Goal: Task Accomplishment & Management: Use online tool/utility

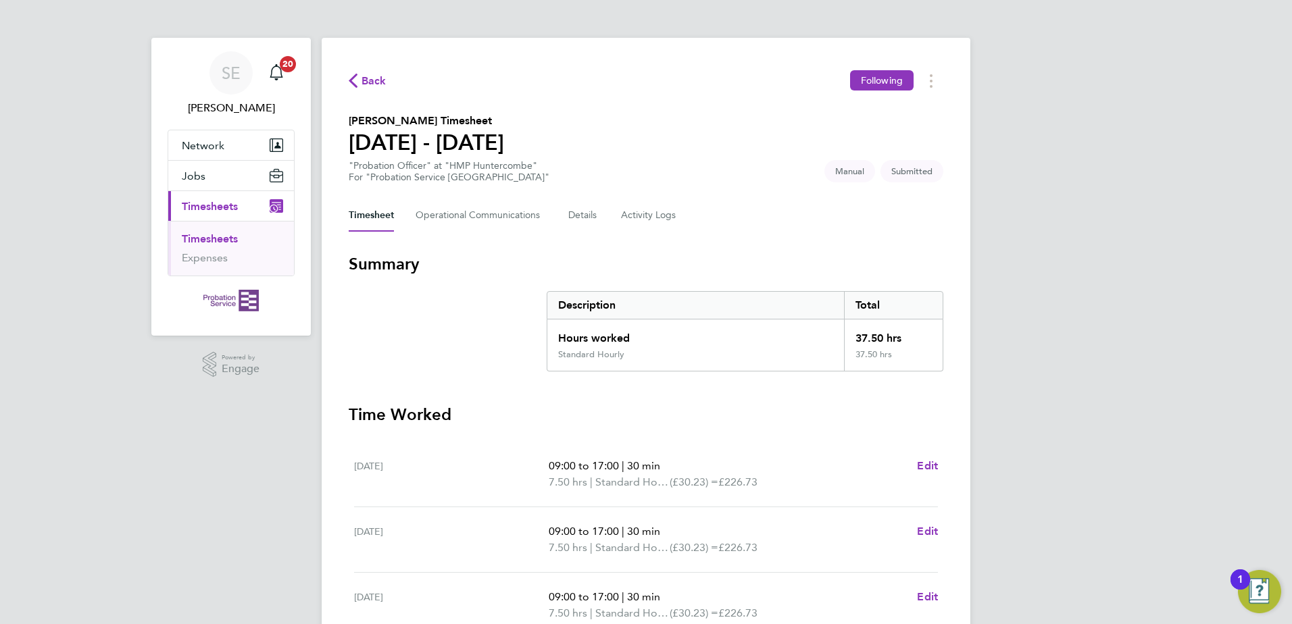
click at [1232, 335] on div "SE [PERSON_NAME] Notifications 20 Applications: Network Sites Jobs Placements C…" at bounding box center [646, 493] width 1292 height 987
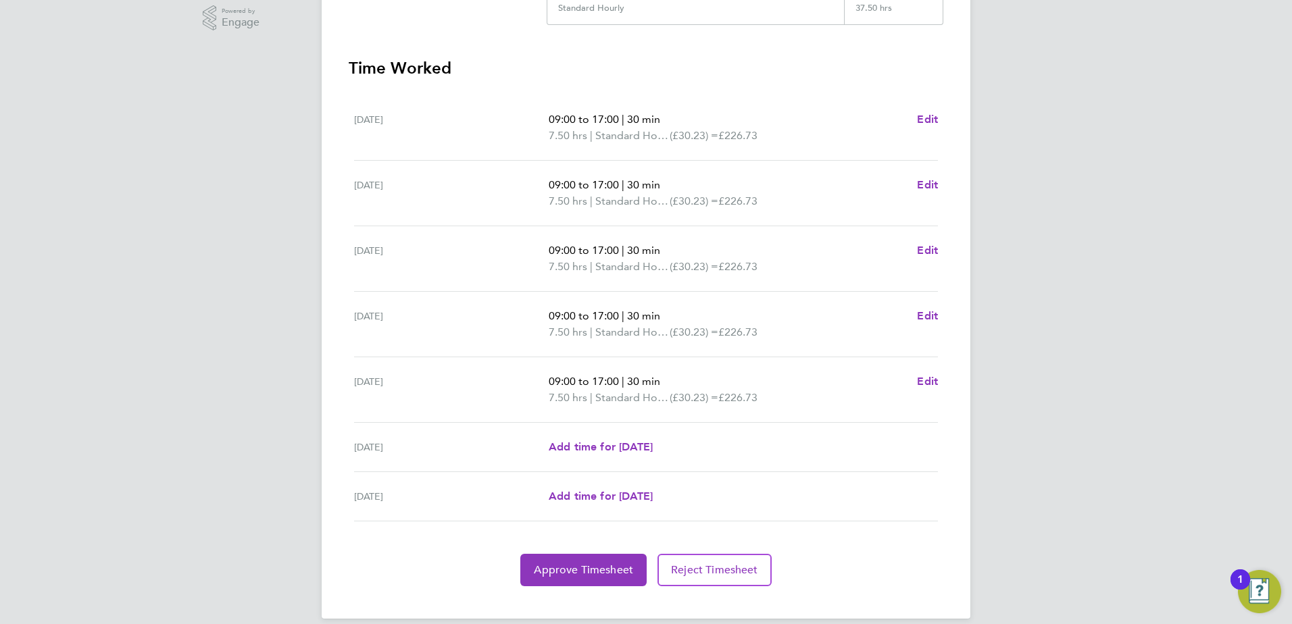
scroll to position [363, 0]
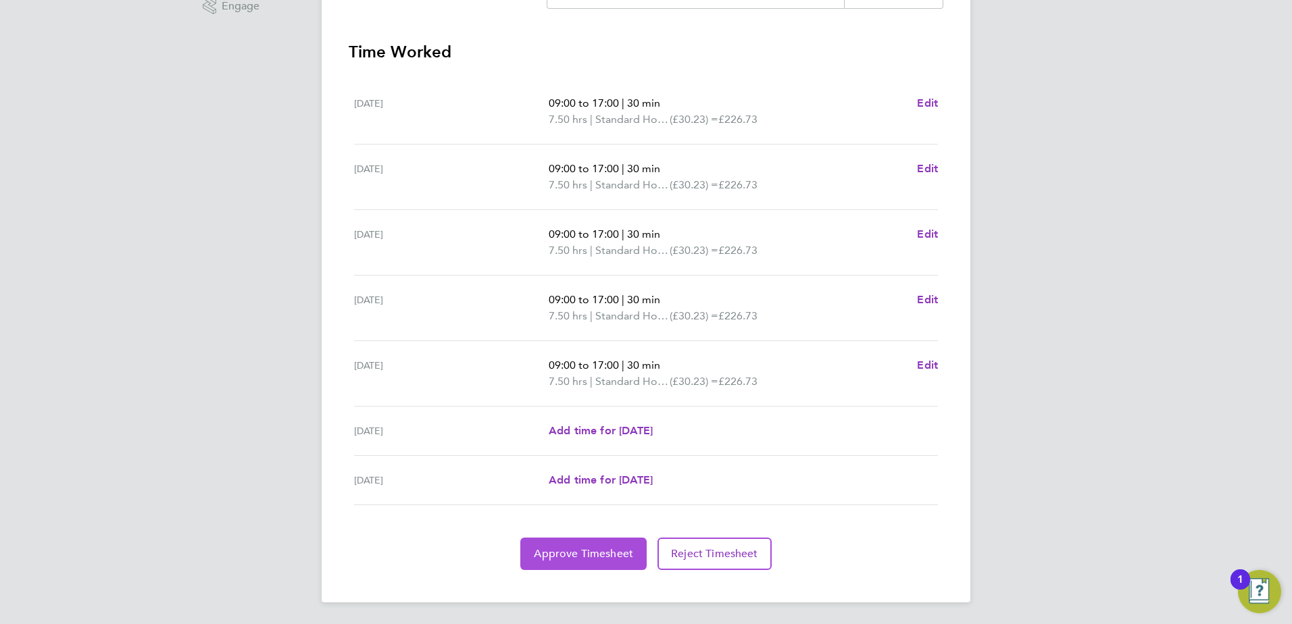
click at [563, 549] on span "Approve Timesheet" at bounding box center [583, 554] width 99 height 14
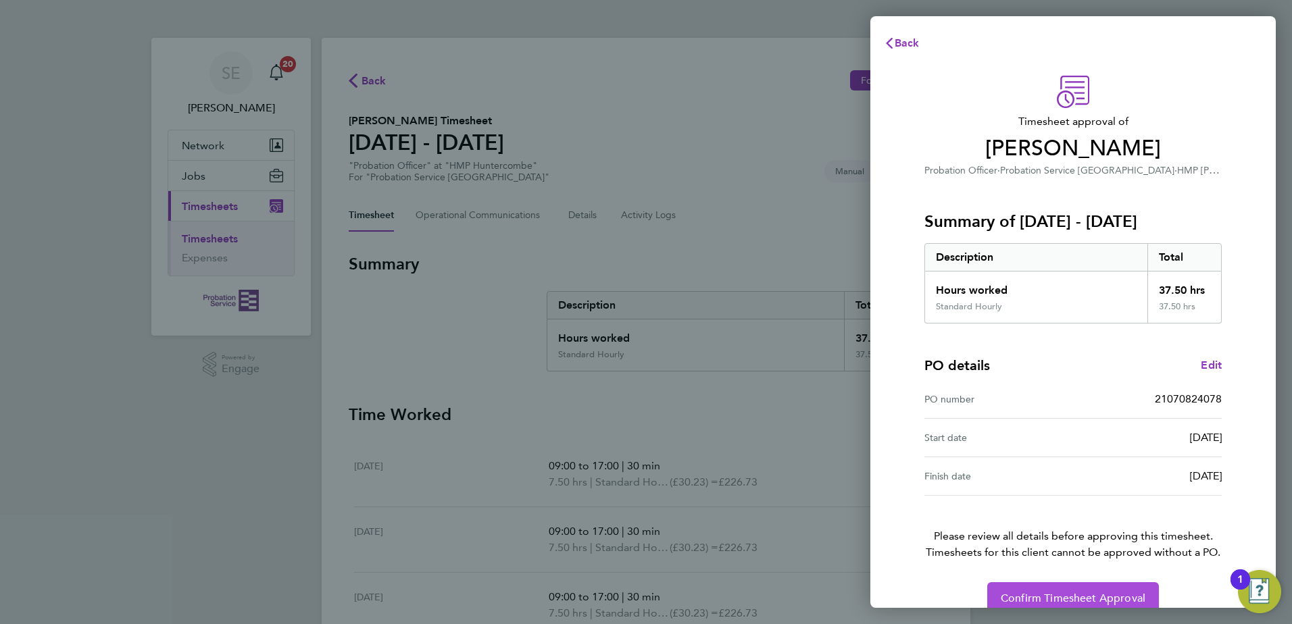
drag, startPoint x: 1126, startPoint y: 596, endPoint x: 1107, endPoint y: 587, distance: 20.2
click at [1125, 596] on span "Confirm Timesheet Approval" at bounding box center [1073, 599] width 145 height 14
